Goal: Information Seeking & Learning: Learn about a topic

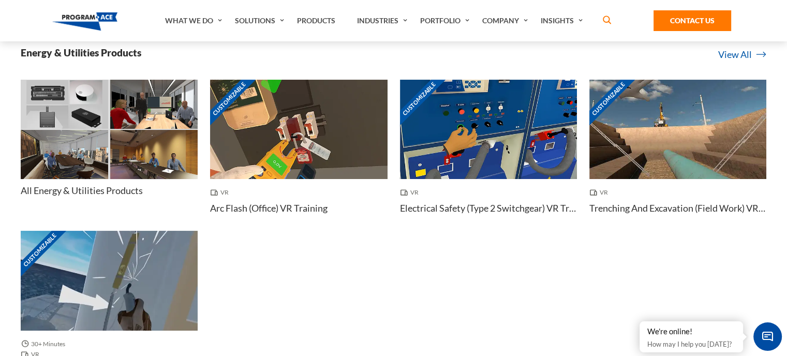
scroll to position [3976, 0]
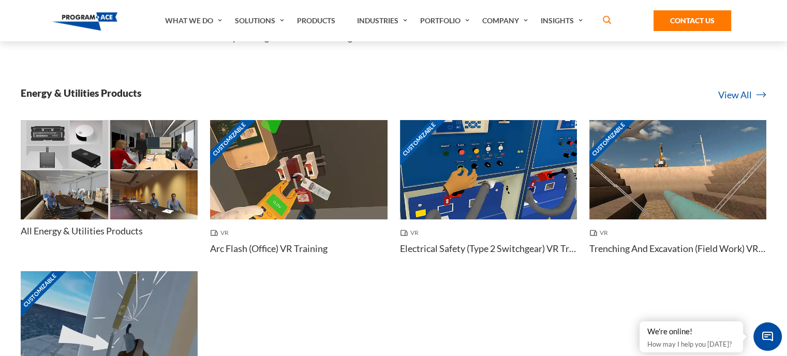
click at [144, 151] on img at bounding box center [153, 144] width 87 height 49
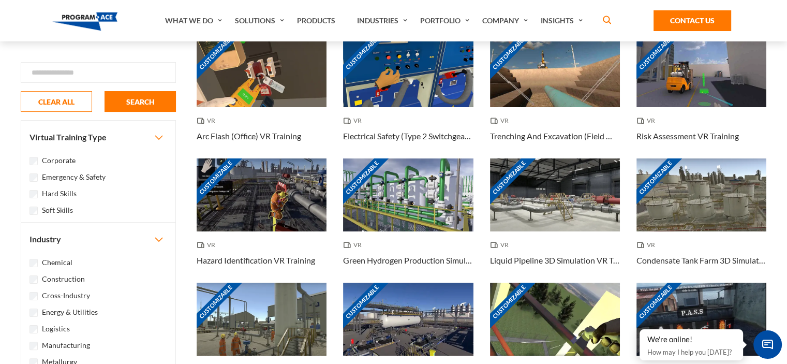
scroll to position [155, 0]
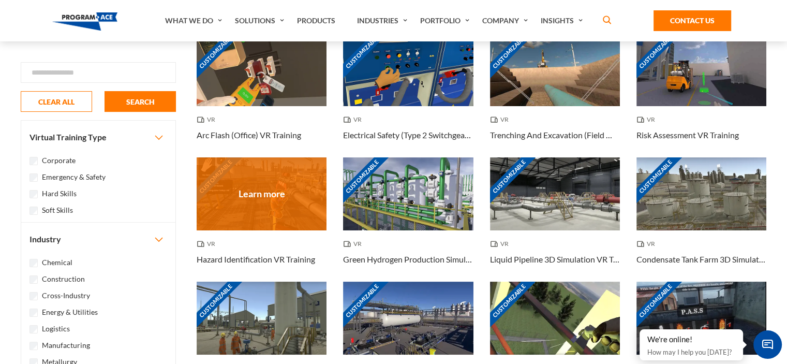
click at [297, 187] on div "Customizable" at bounding box center [262, 193] width 130 height 73
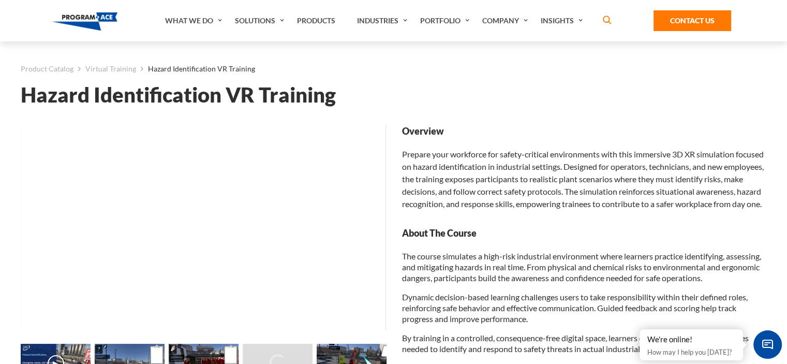
scroll to position [80, 0]
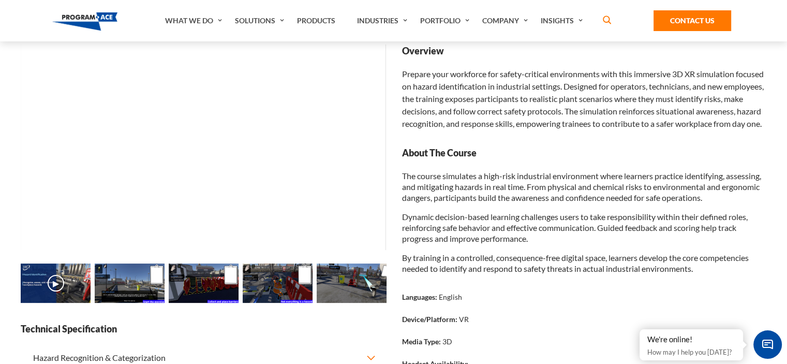
click at [210, 282] on img at bounding box center [204, 282] width 70 height 39
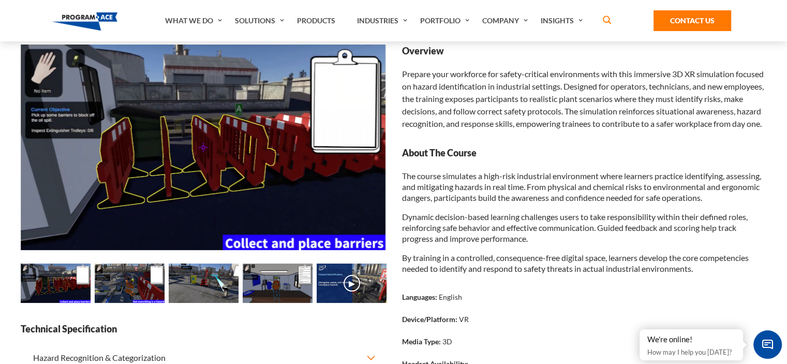
click at [210, 283] on img at bounding box center [204, 282] width 70 height 39
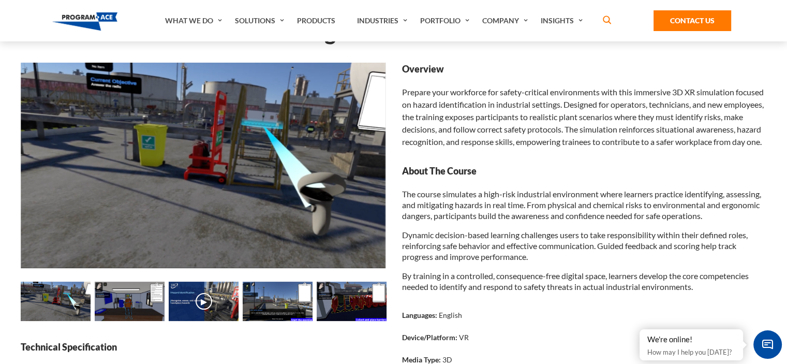
scroll to position [62, 0]
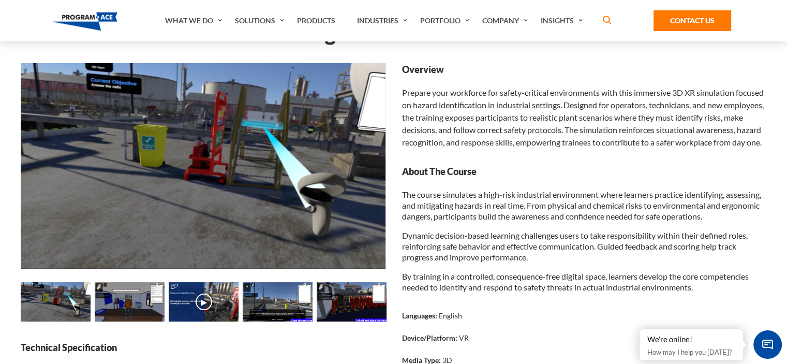
click at [258, 295] on img at bounding box center [278, 301] width 70 height 39
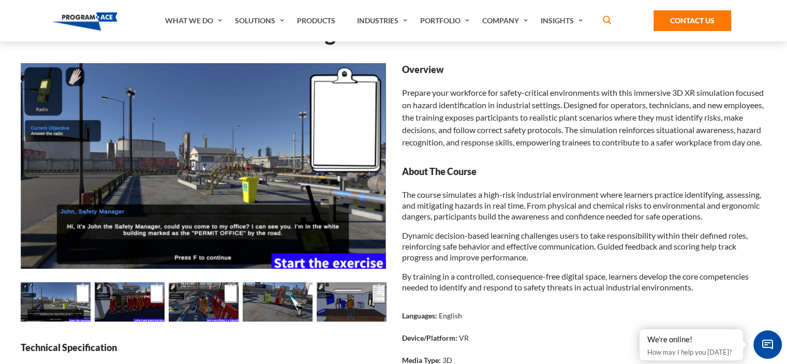
click at [289, 296] on img at bounding box center [278, 301] width 70 height 39
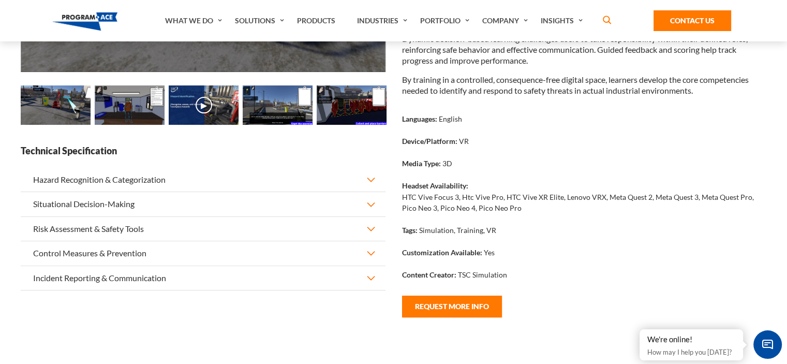
scroll to position [278, 0]
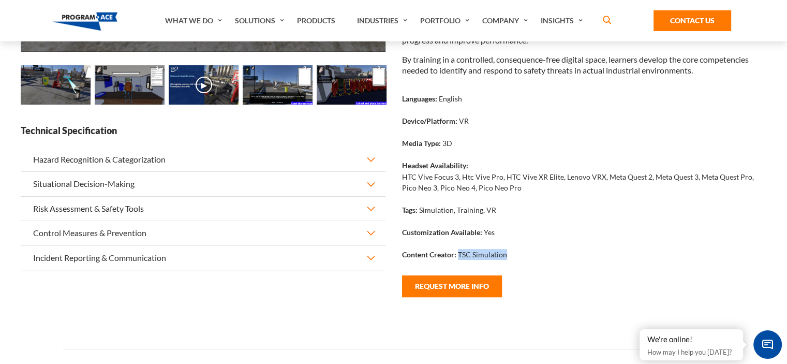
drag, startPoint x: 458, startPoint y: 266, endPoint x: 514, endPoint y: 269, distance: 55.4
click at [514, 269] on div "Content Creator: TSC Simulation" at bounding box center [584, 259] width 365 height 22
click at [507, 225] on div "Tags: Simulation, Training, VR" at bounding box center [584, 214] width 365 height 22
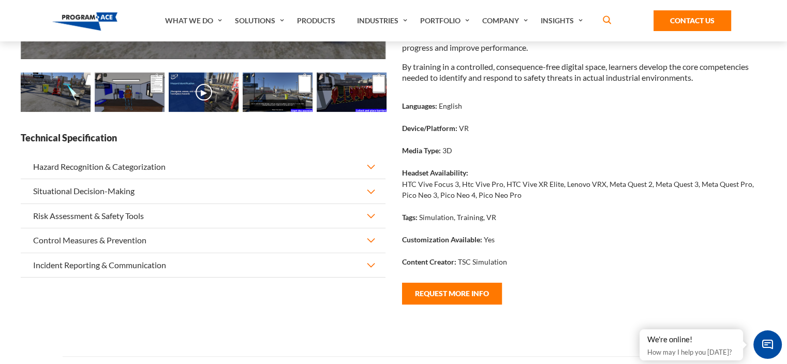
scroll to position [272, 0]
